Goal: Task Accomplishment & Management: Manage account settings

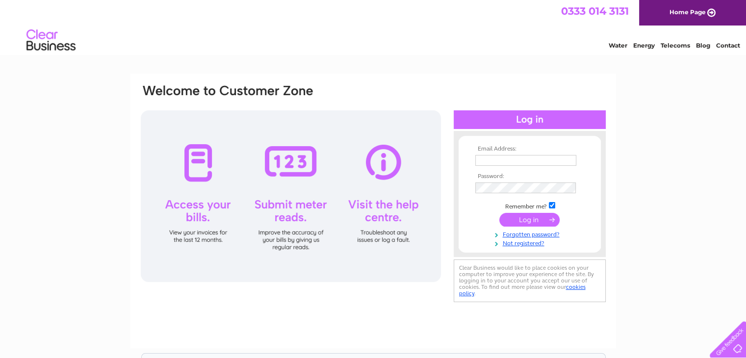
type input "info@castlebaymarina.com"
click at [532, 218] on input "submit" at bounding box center [529, 220] width 60 height 14
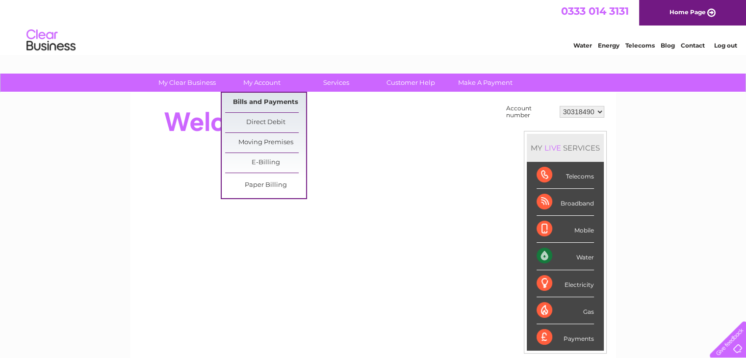
click at [263, 105] on link "Bills and Payments" at bounding box center [265, 103] width 81 height 20
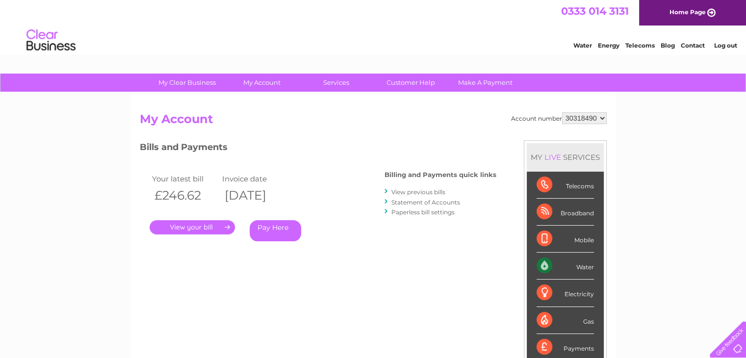
click at [412, 192] on link "View previous bills" at bounding box center [419, 191] width 54 height 7
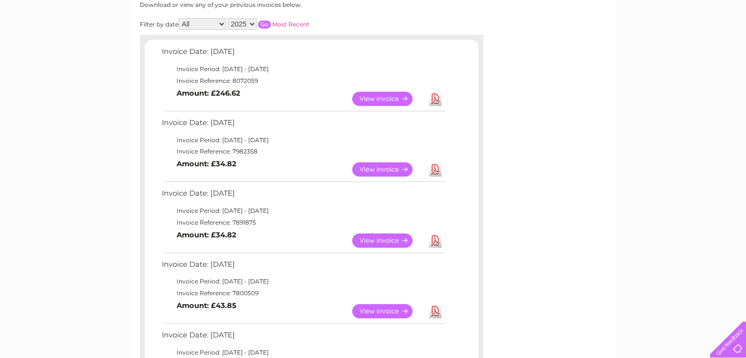
scroll to position [159, 0]
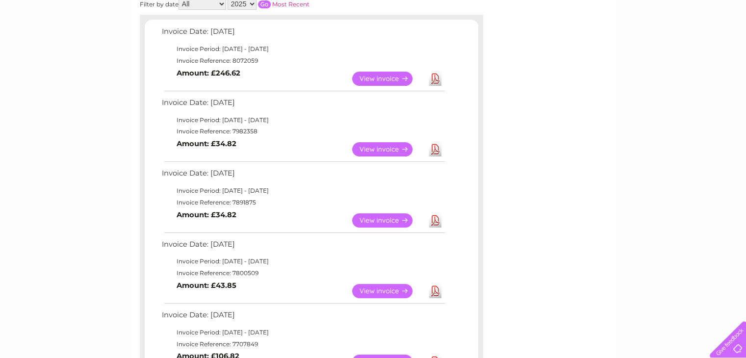
click at [384, 77] on link "View" at bounding box center [388, 79] width 72 height 14
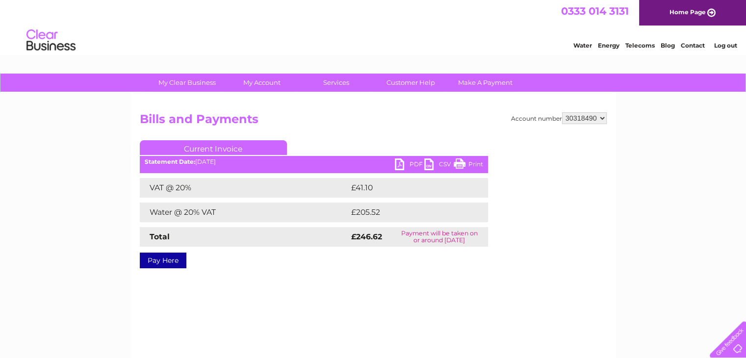
click at [414, 164] on link "PDF" at bounding box center [409, 165] width 29 height 14
